Goal: Task Accomplishment & Management: Use online tool/utility

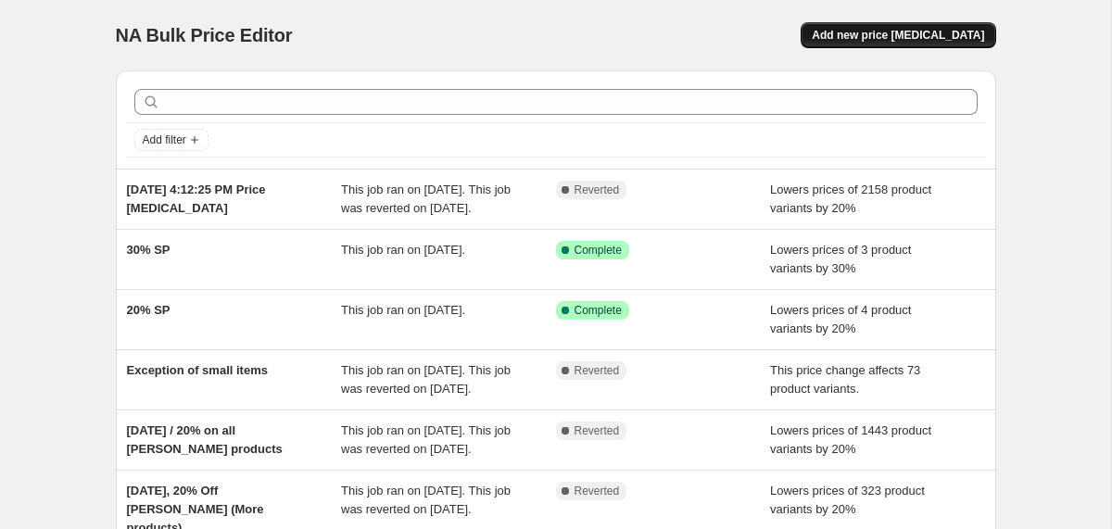
click at [919, 32] on span "Add new price [MEDICAL_DATA]" at bounding box center [898, 35] width 172 height 15
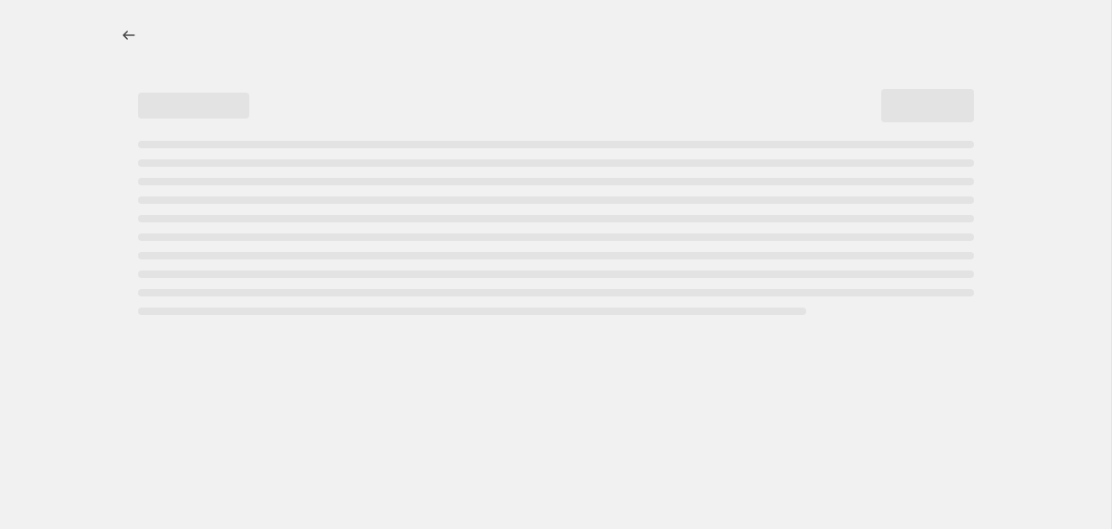
select select "percentage"
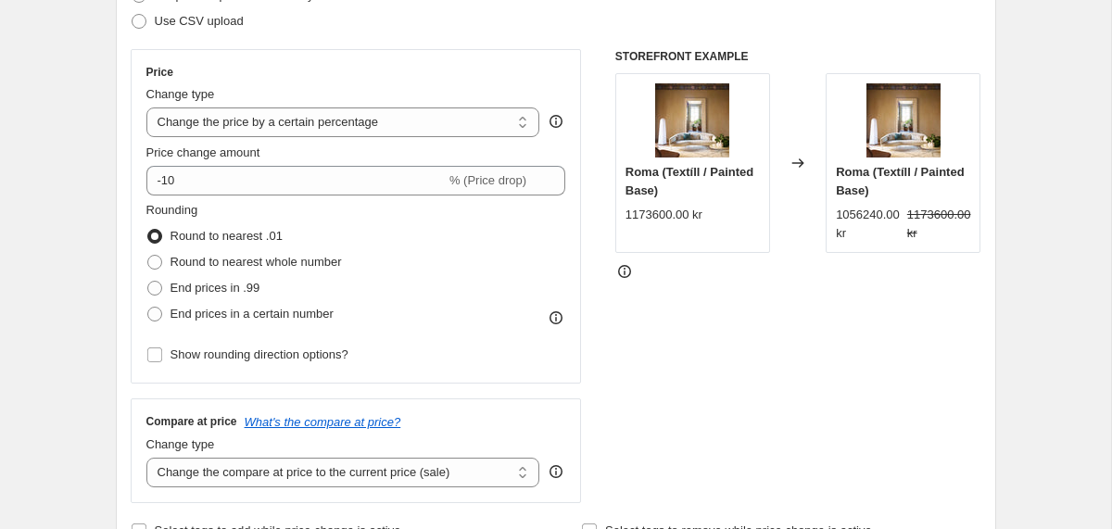
scroll to position [303, 0]
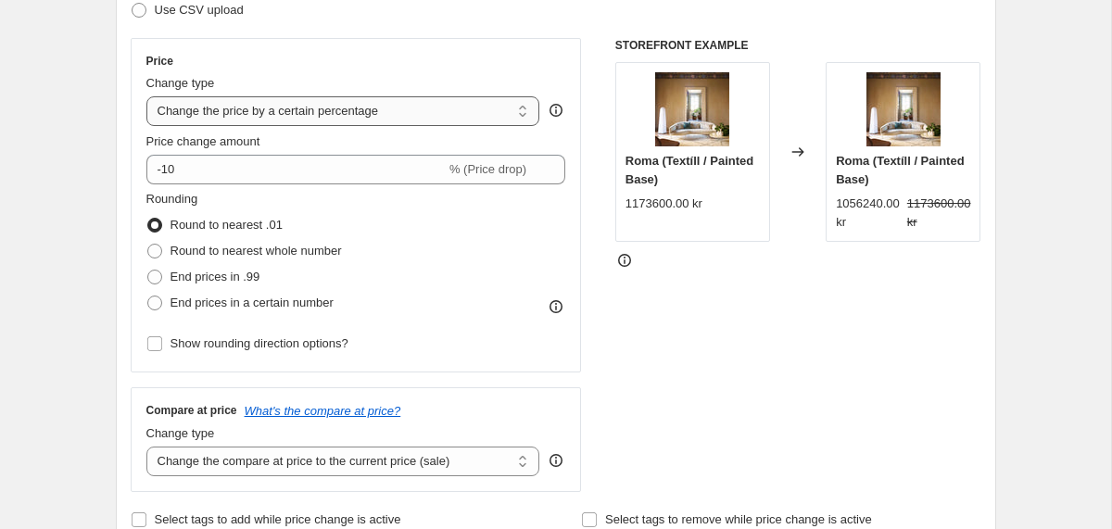
click at [235, 101] on select "Change the price to a certain amount Change the price by a certain amount Chang…" at bounding box center [343, 111] width 394 height 30
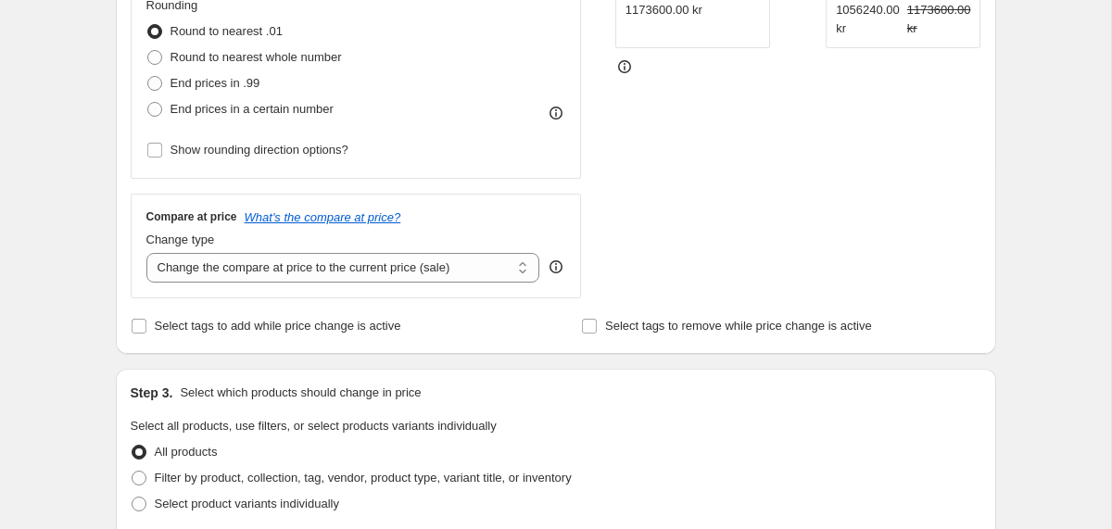
scroll to position [498, 0]
click at [193, 278] on select "Change the compare at price to the current price (sale) Change the compare at p…" at bounding box center [343, 267] width 394 height 30
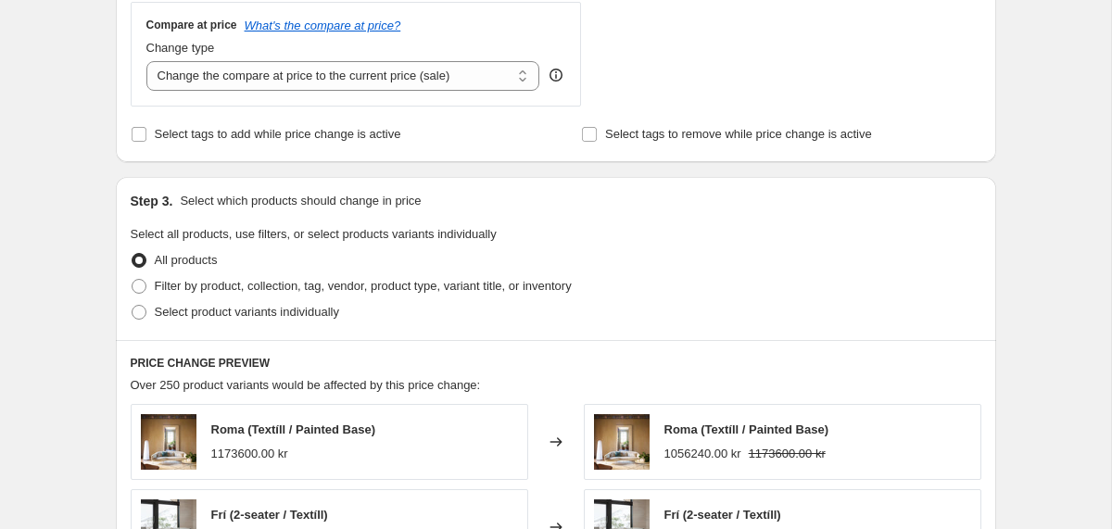
scroll to position [701, 0]
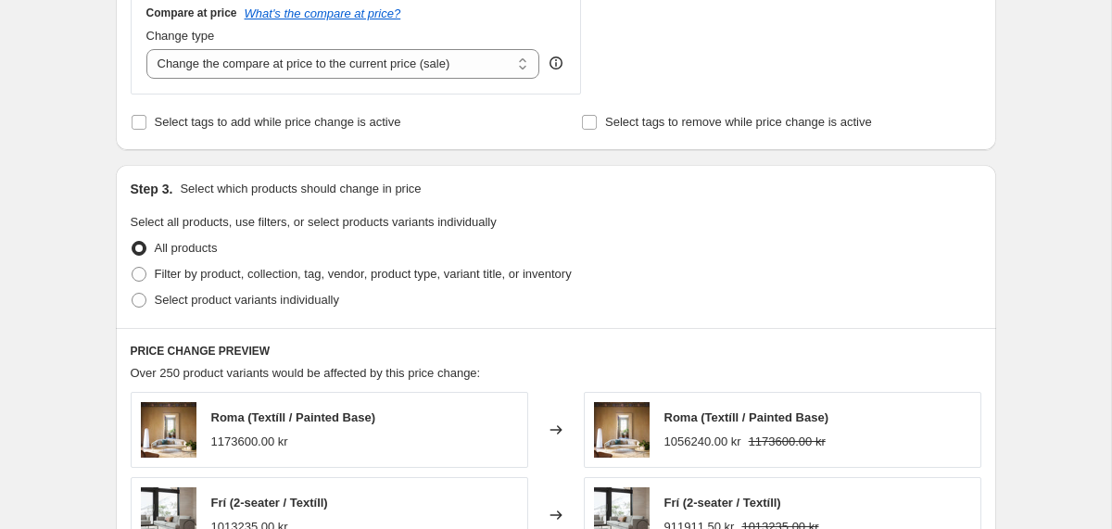
click at [85, 283] on div "Create new price [MEDICAL_DATA]. This page is ready Create new price [MEDICAL_D…" at bounding box center [555, 225] width 1111 height 1853
click at [147, 291] on label "Select product variants individually" at bounding box center [235, 300] width 209 height 26
click at [133, 293] on input "Select product variants individually" at bounding box center [132, 293] width 1 height 1
radio input "true"
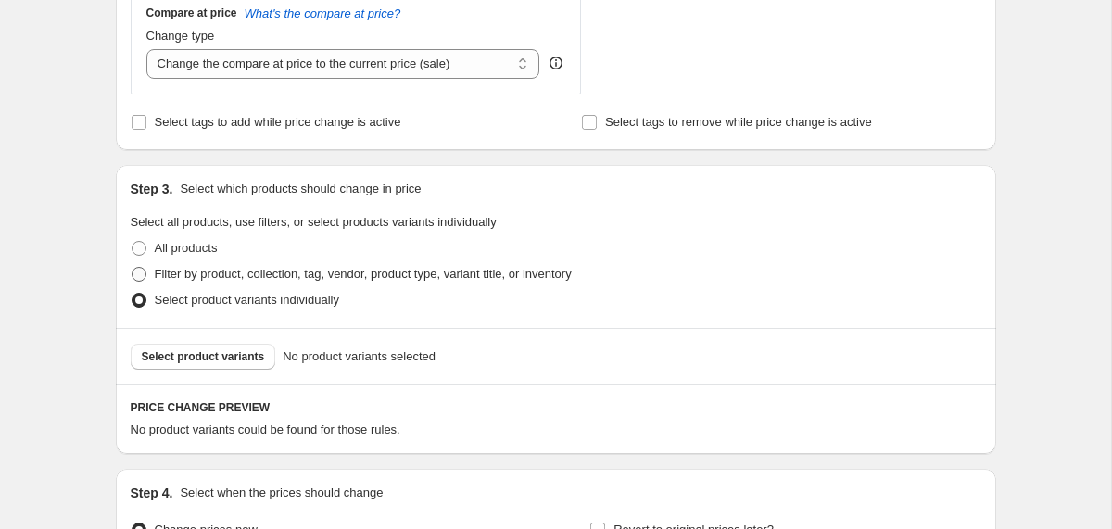
click at [150, 278] on label "Filter by product, collection, tag, vendor, product type, variant title, or inv…" at bounding box center [351, 274] width 441 height 26
click at [133, 268] on input "Filter by product, collection, tag, vendor, product type, variant title, or inv…" at bounding box center [132, 267] width 1 height 1
radio input "true"
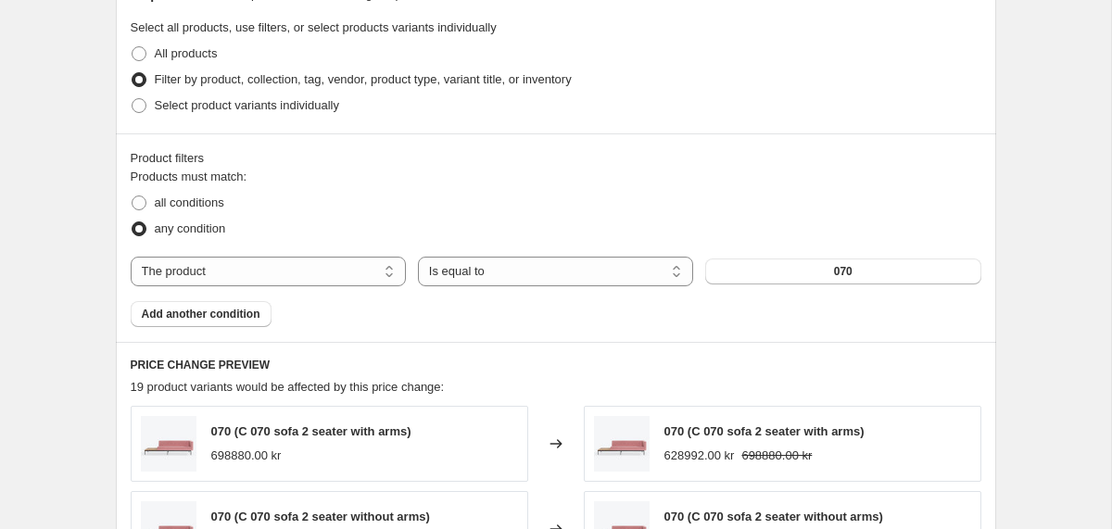
scroll to position [938, 0]
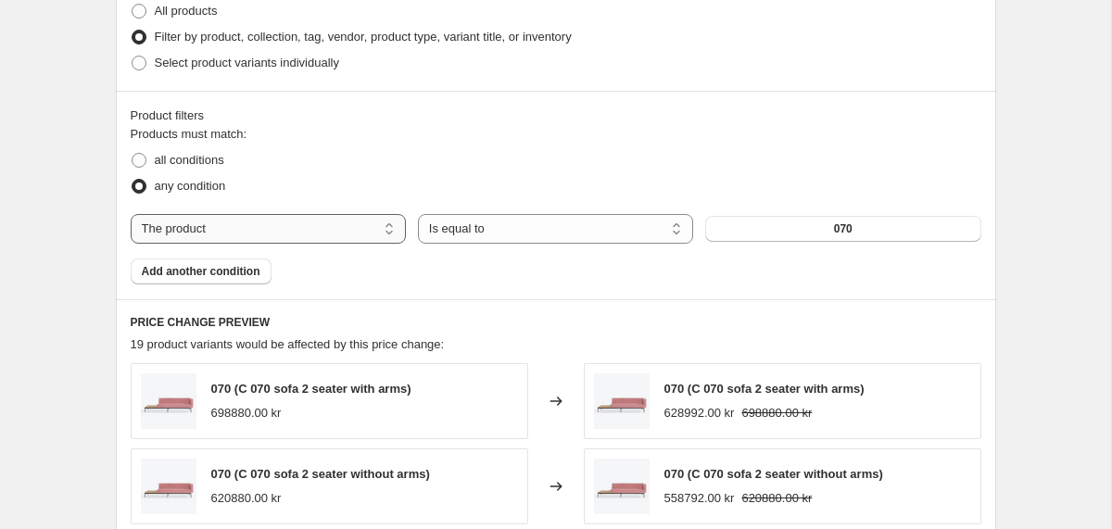
click at [301, 225] on select "The product The product's collection The product's tag The product's vendor The…" at bounding box center [268, 229] width 275 height 30
select select "collection"
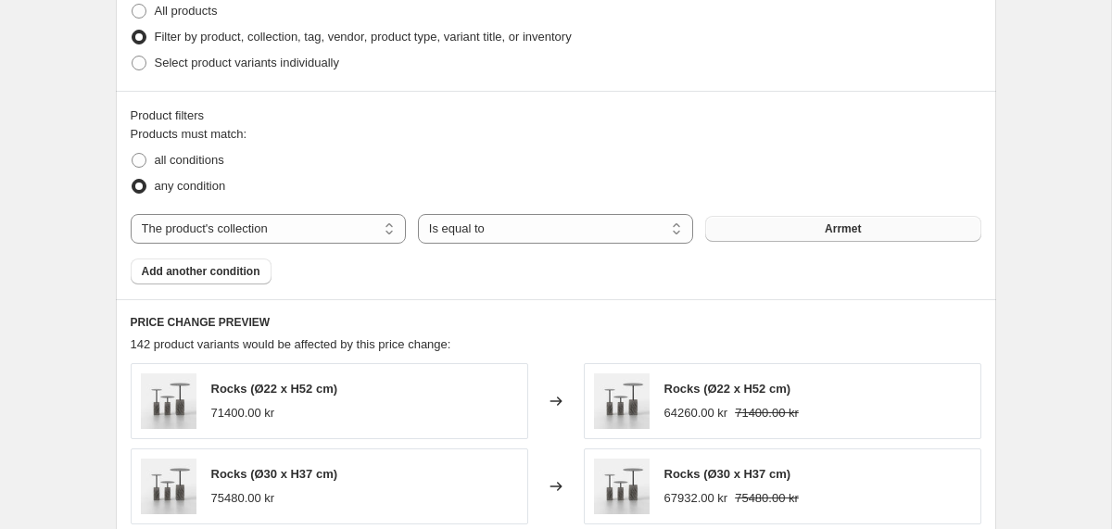
click at [759, 225] on button "Arrmet" at bounding box center [842, 229] width 275 height 26
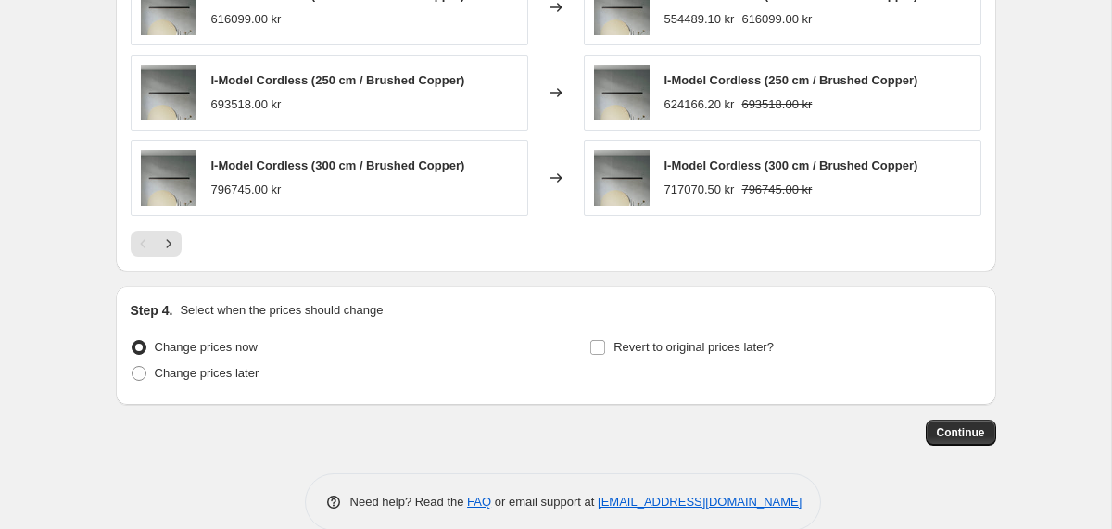
scroll to position [1532, 0]
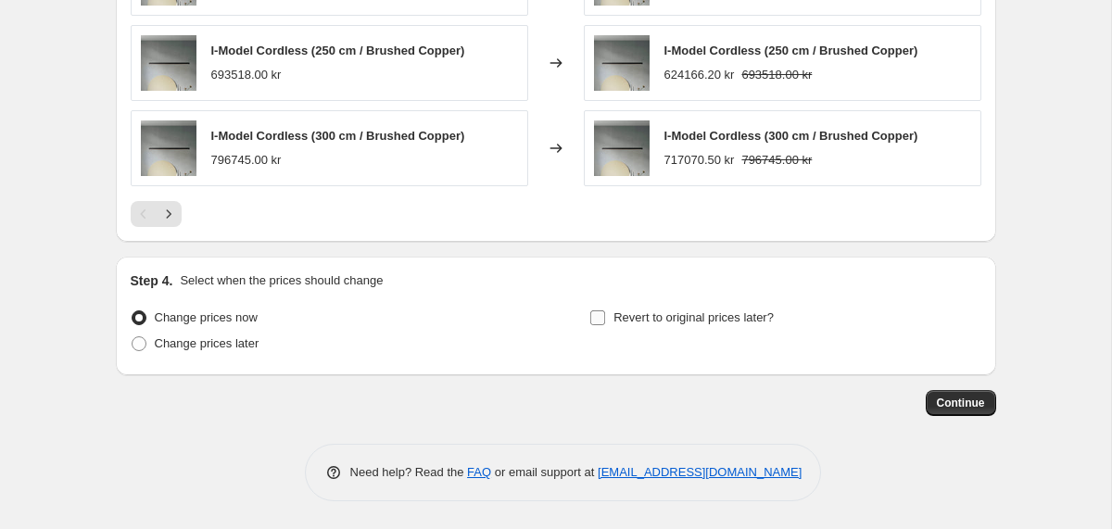
click at [661, 313] on span "Revert to original prices later?" at bounding box center [694, 318] width 160 height 14
click at [605, 313] on input "Revert to original prices later?" at bounding box center [597, 318] width 15 height 15
checkbox input "true"
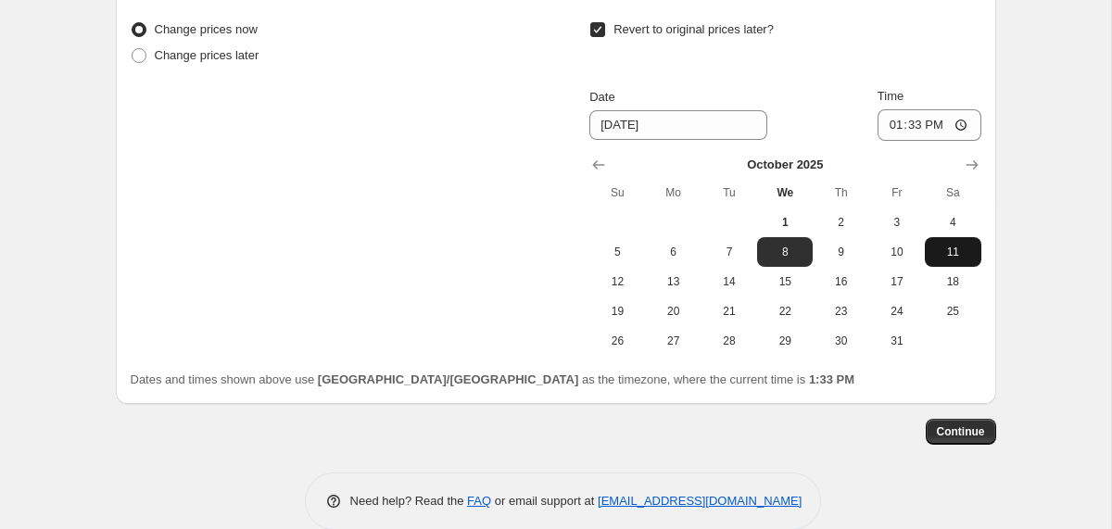
scroll to position [1849, 0]
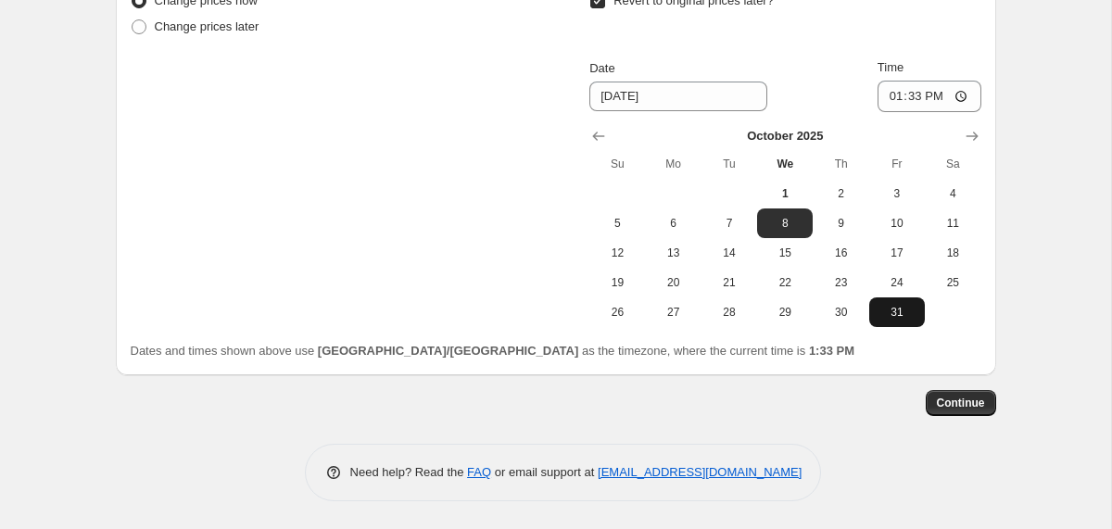
click at [917, 319] on span "31" at bounding box center [897, 312] width 41 height 15
type input "[DATE]"
click at [974, 413] on button "Continue" at bounding box center [961, 403] width 70 height 26
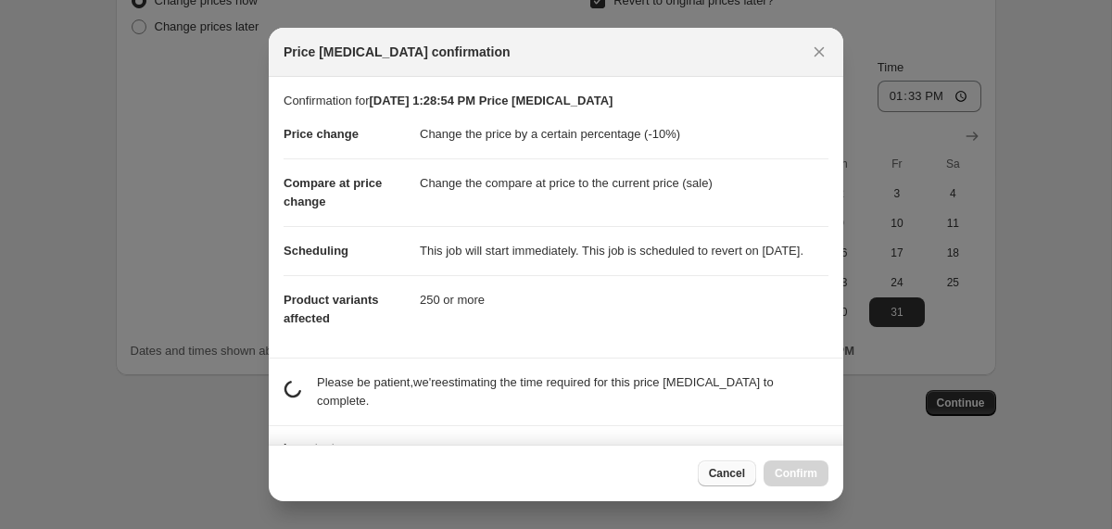
click at [716, 468] on span "Cancel" at bounding box center [727, 473] width 36 height 15
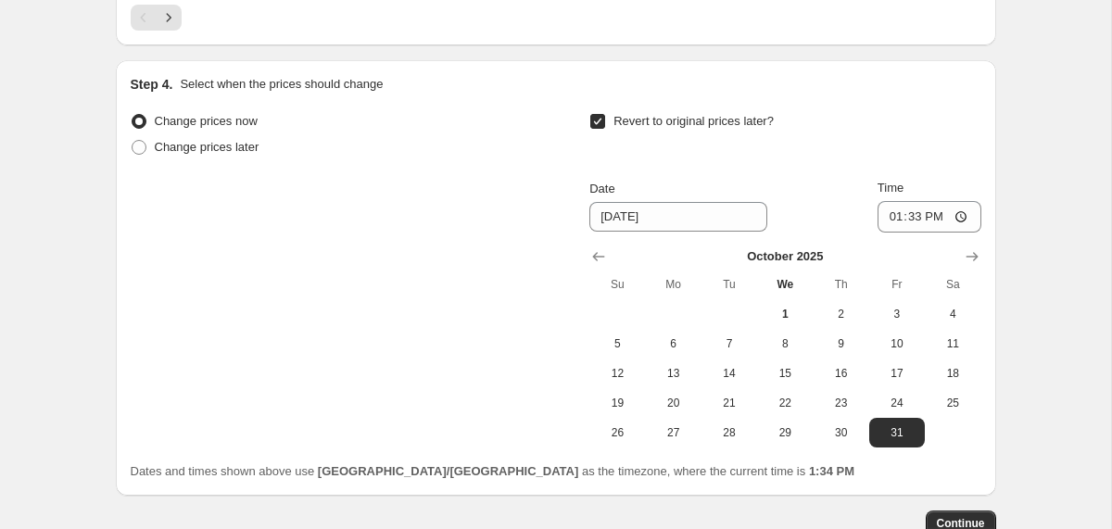
scroll to position [1712, 0]
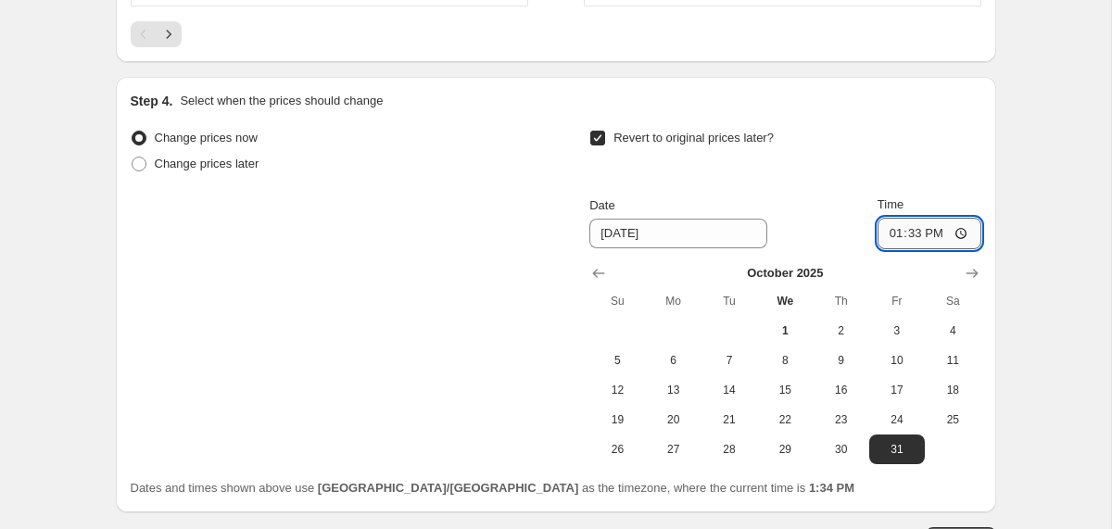
click at [915, 229] on input "13:33" at bounding box center [930, 234] width 104 height 32
type input "11:55"
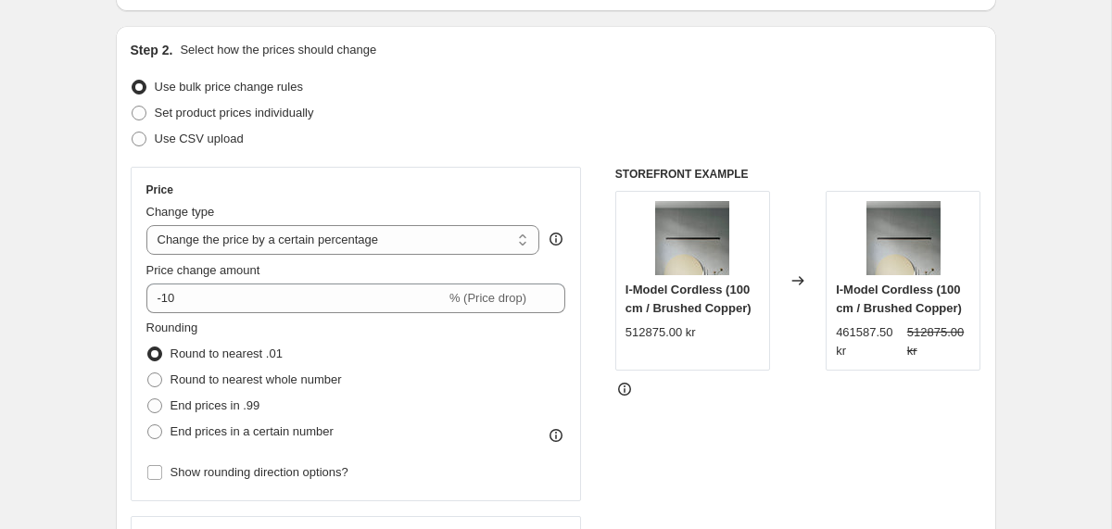
scroll to position [0, 0]
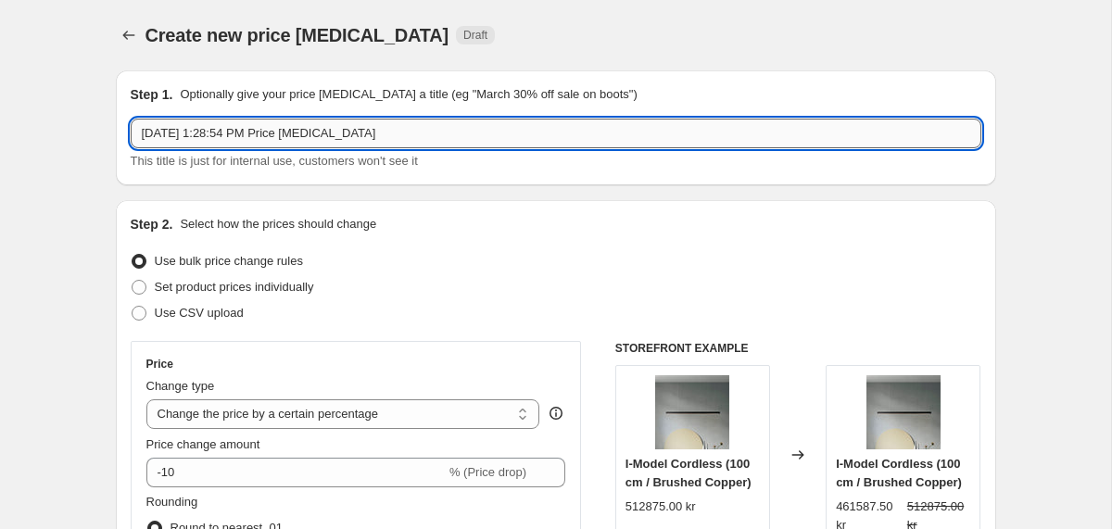
click at [342, 131] on input "[DATE] 1:28:54 PM Price [MEDICAL_DATA]" at bounding box center [556, 134] width 851 height 30
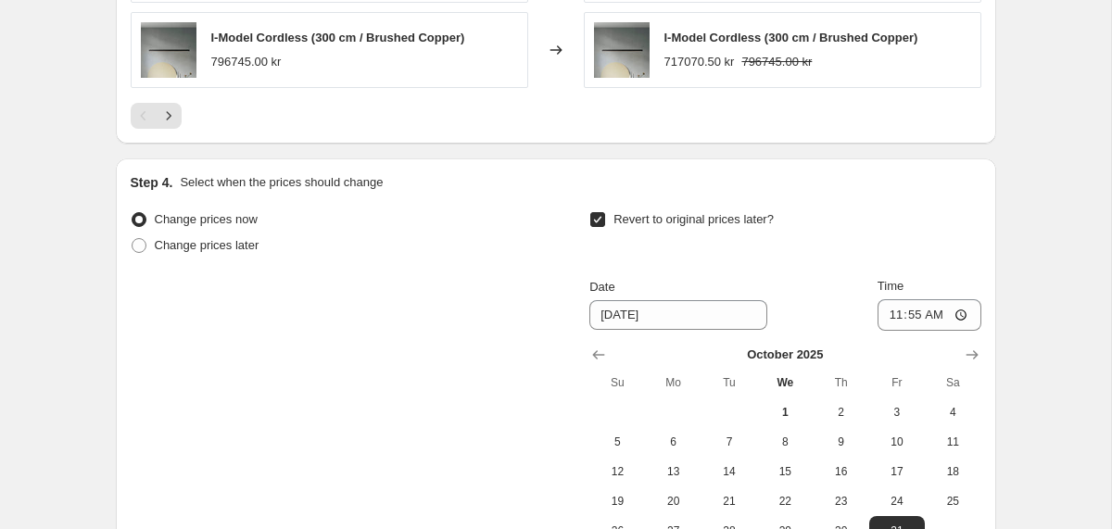
scroll to position [1849, 0]
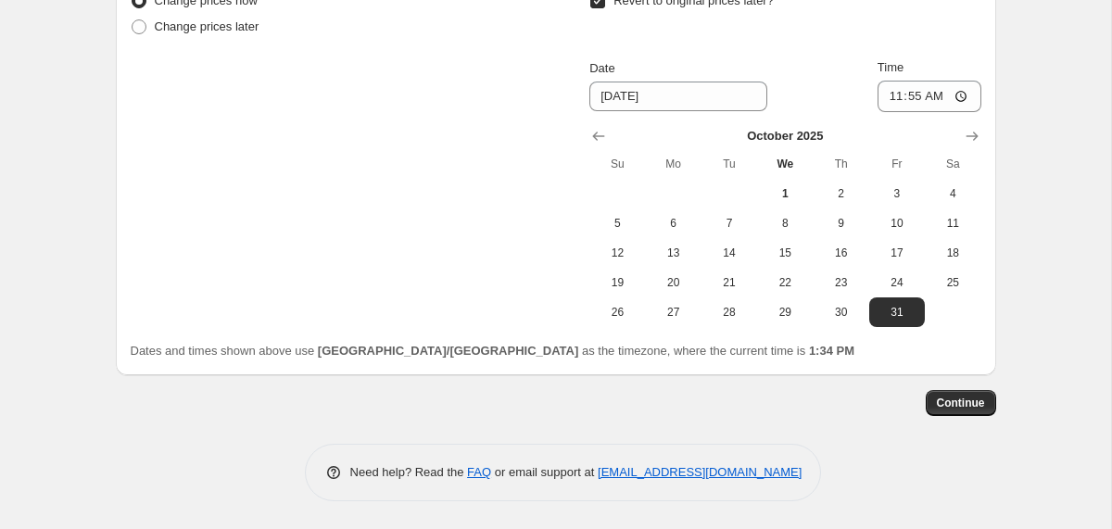
type input "Anour 10%"
click at [944, 391] on button "Continue" at bounding box center [961, 403] width 70 height 26
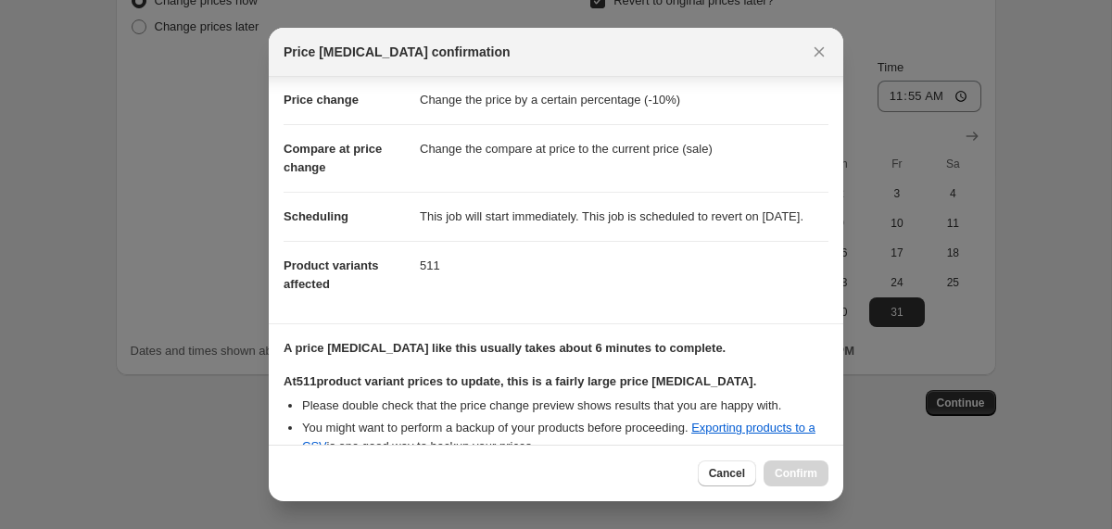
scroll to position [258, 0]
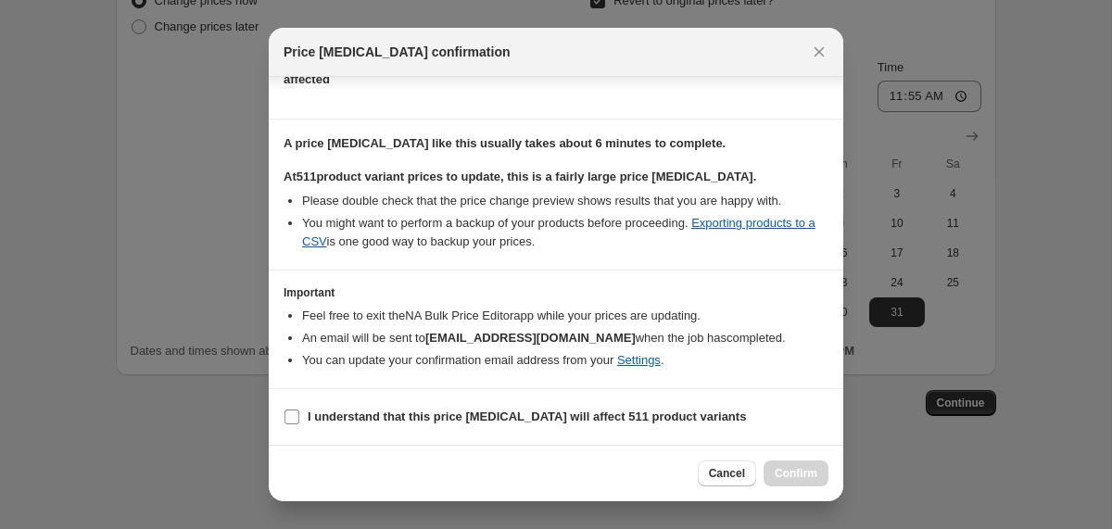
click at [311, 408] on span "I understand that this price [MEDICAL_DATA] will affect 511 product variants" at bounding box center [527, 417] width 438 height 19
click at [299, 410] on input "I understand that this price [MEDICAL_DATA] will affect 511 product variants" at bounding box center [292, 417] width 15 height 15
checkbox input "true"
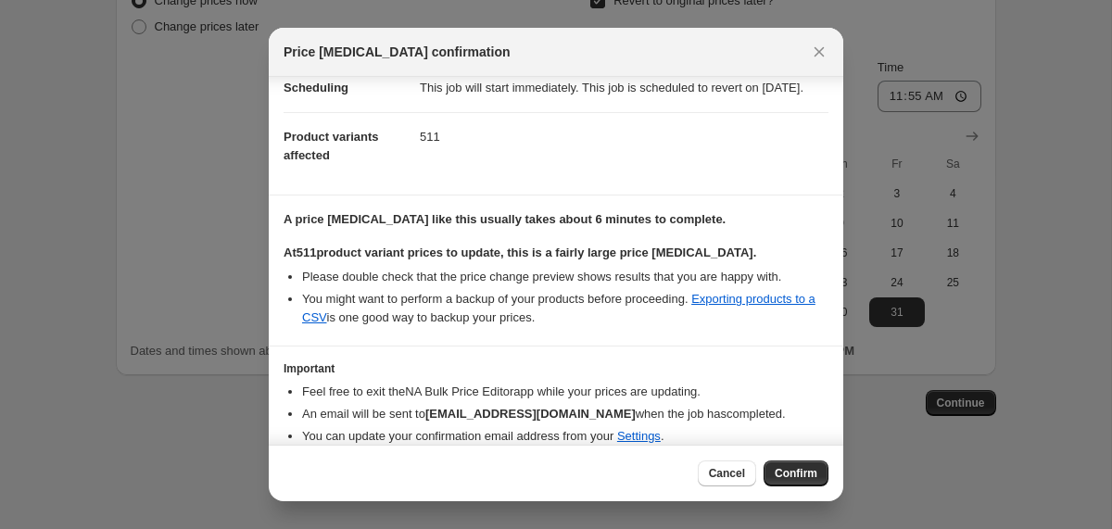
scroll to position [171, 0]
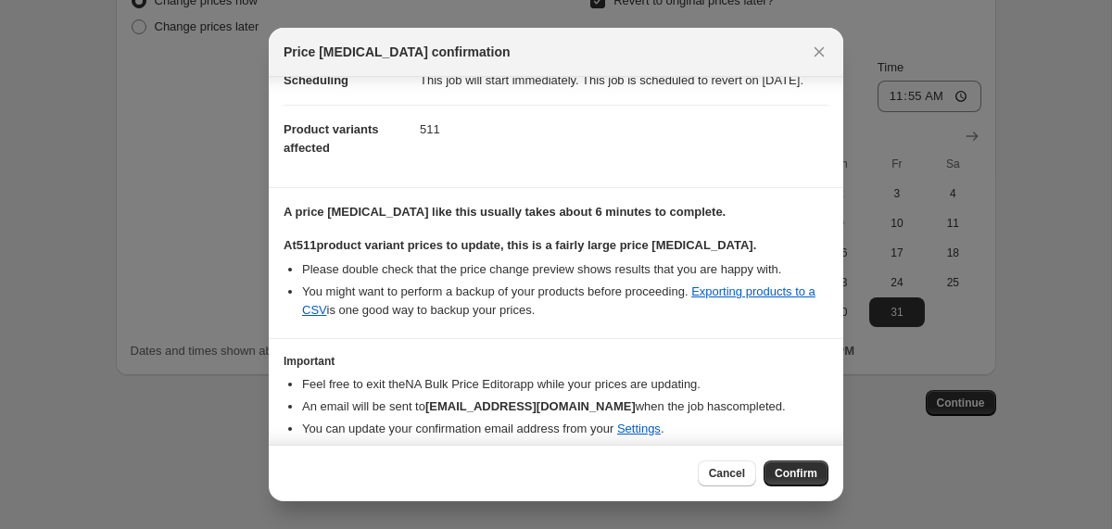
click at [782, 460] on div "Cancel Confirm" at bounding box center [556, 473] width 575 height 57
click at [785, 468] on span "Confirm" at bounding box center [796, 473] width 43 height 15
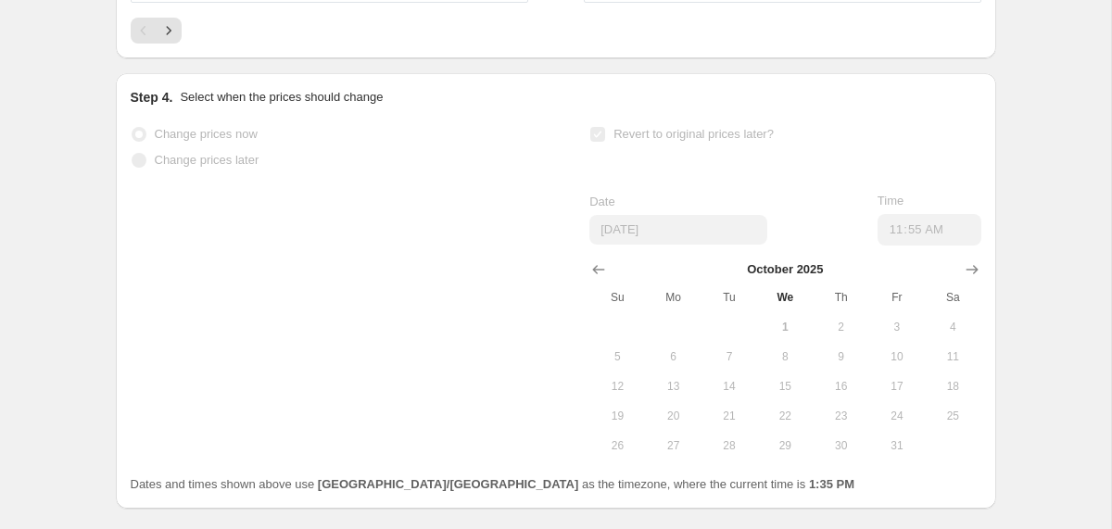
scroll to position [1897, 0]
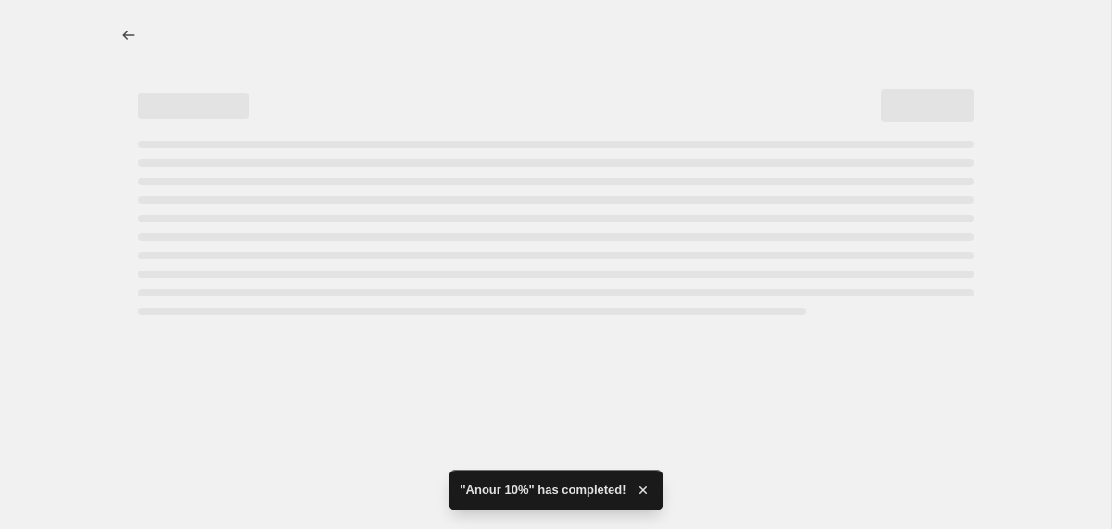
select select "percentage"
select select "collection"
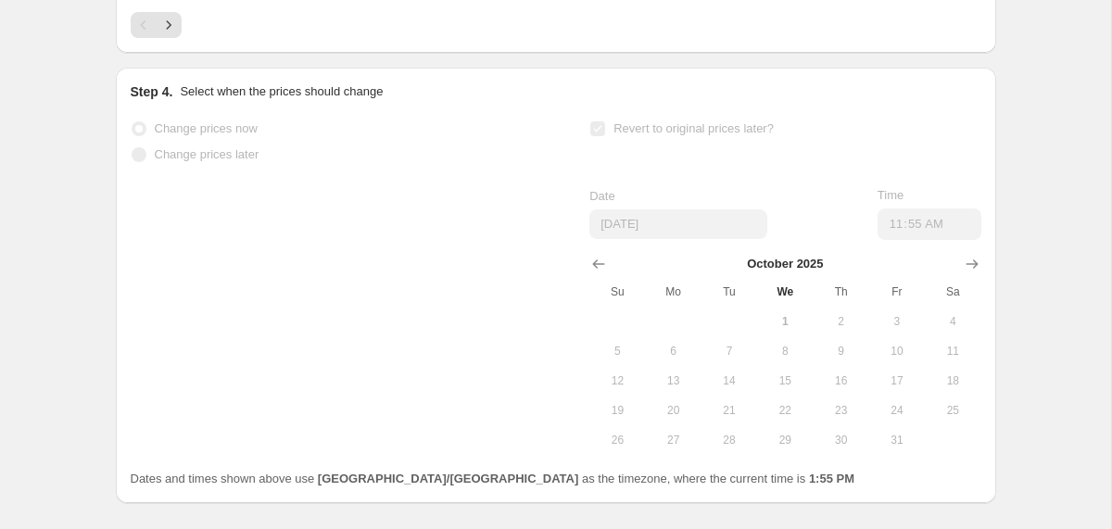
scroll to position [0, 0]
